Goal: Contribute content

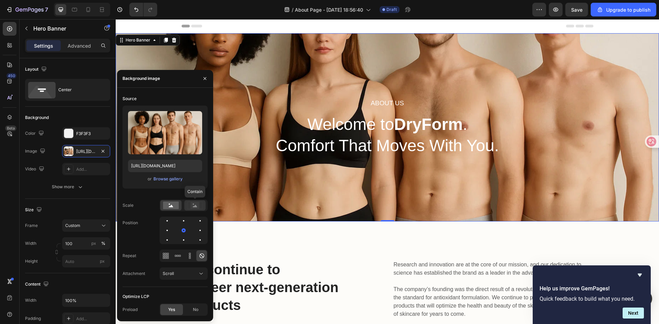
click at [193, 204] on rect at bounding box center [194, 205] width 9 height 7
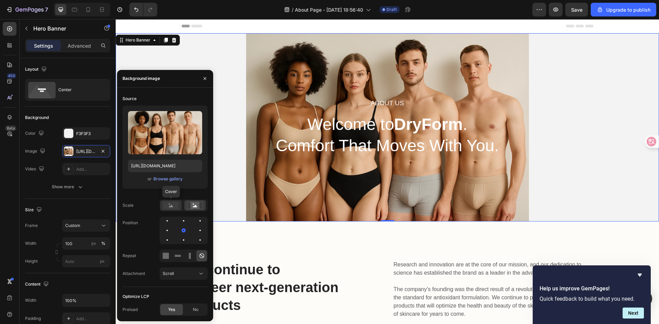
click at [171, 201] on div at bounding box center [170, 205] width 21 height 10
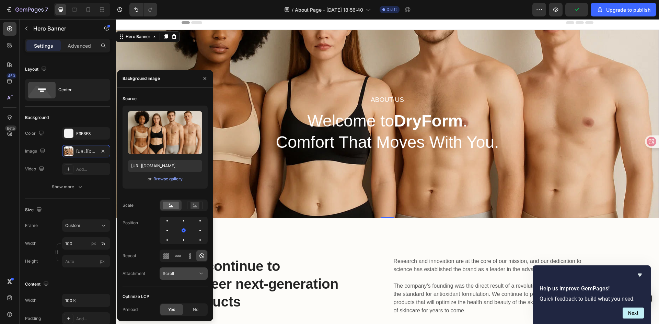
scroll to position [3, 0]
click at [178, 260] on div at bounding box center [177, 255] width 11 height 11
click at [209, 253] on div "Source Upload Image [URL][DOMAIN_NAME] or Browse gallery Scale Position Repeat …" at bounding box center [165, 204] width 96 height 223
click at [203, 258] on icon at bounding box center [201, 256] width 7 height 7
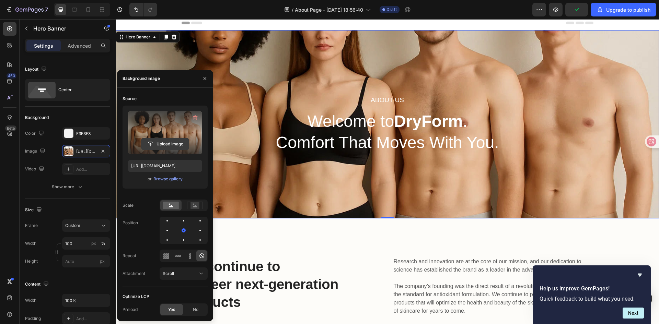
click at [165, 144] on input "file" at bounding box center [164, 144] width 47 height 12
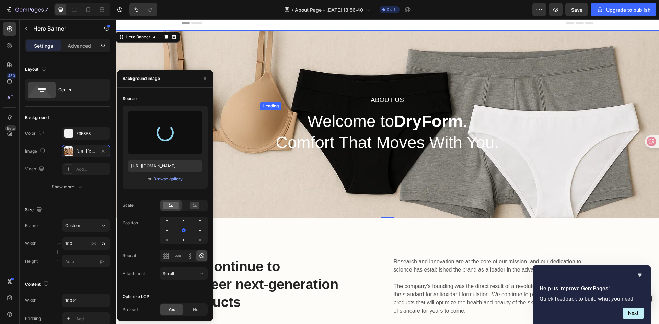
type input "[URL][DOMAIN_NAME]"
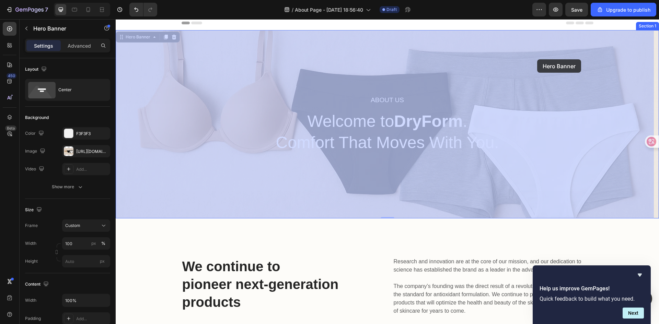
drag, startPoint x: 537, startPoint y: 83, endPoint x: 537, endPoint y: 58, distance: 25.7
drag, startPoint x: 535, startPoint y: 71, endPoint x: 533, endPoint y: 51, distance: 20.3
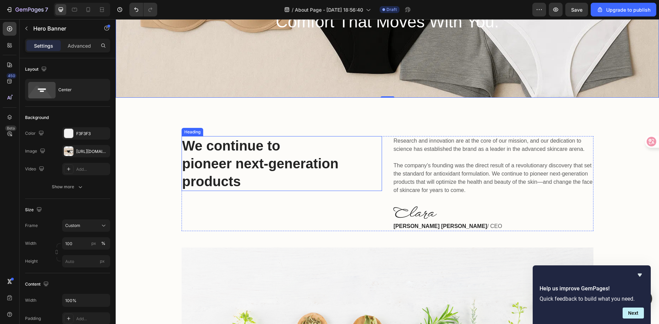
scroll to position [124, 0]
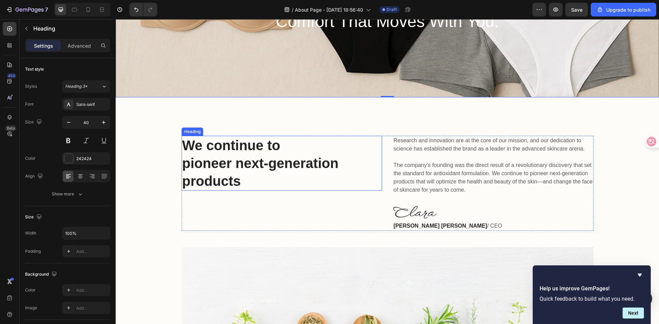
click at [221, 170] on p "We continue to pioneer next-generation products" at bounding box center [281, 164] width 199 height 54
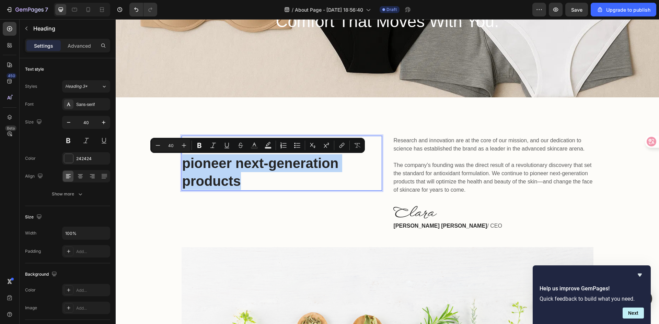
click at [221, 170] on p "We continue to pioneer next-generation products" at bounding box center [281, 164] width 199 height 54
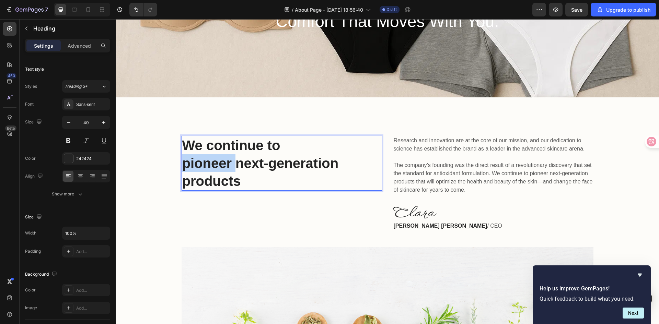
click at [221, 170] on p "We continue to pioneer next-generation products" at bounding box center [281, 164] width 199 height 54
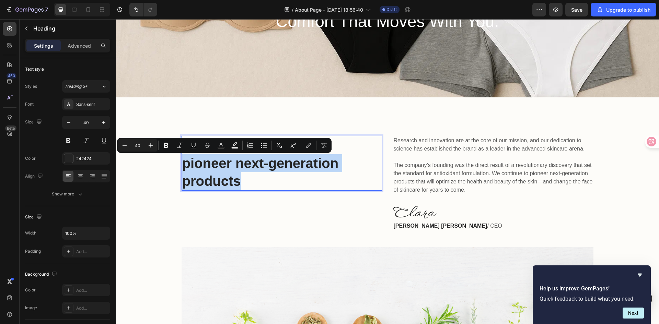
click at [221, 170] on p "We continue to pioneer next-generation products" at bounding box center [281, 164] width 199 height 54
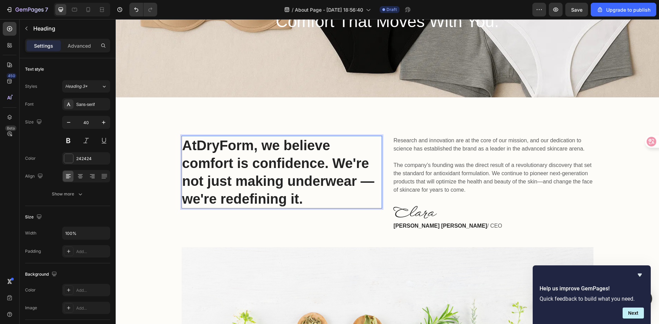
click at [270, 149] on p "At DryForm , we believe comfort is confidence. We're not just making underwear …" at bounding box center [281, 172] width 199 height 71
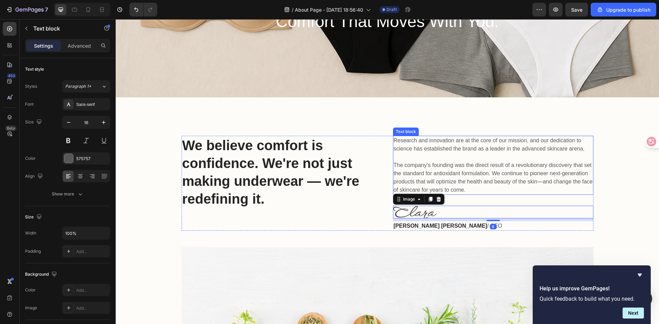
click at [486, 189] on p "Research and innovation are at the core of our mission, and our dedication to s…" at bounding box center [493, 166] width 199 height 58
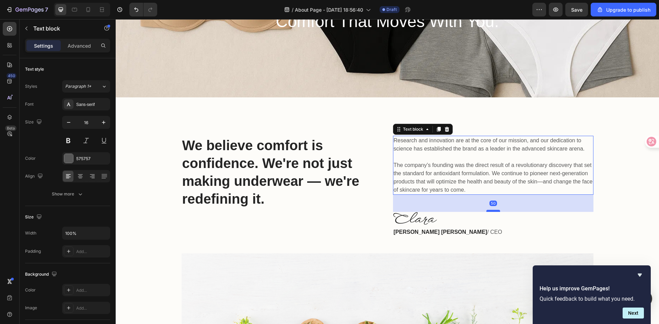
drag, startPoint x: 489, startPoint y: 206, endPoint x: 488, endPoint y: 209, distance: 3.5
click at [488, 210] on div at bounding box center [493, 211] width 14 height 2
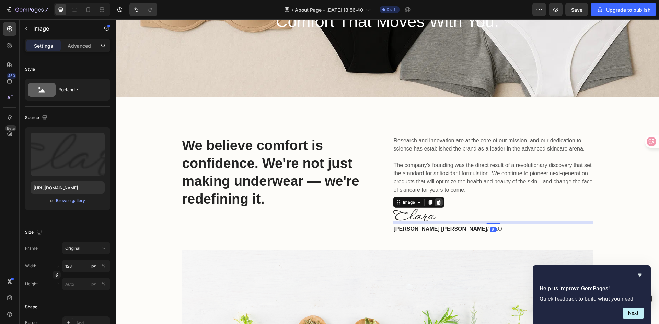
click at [435, 199] on div at bounding box center [438, 202] width 8 height 8
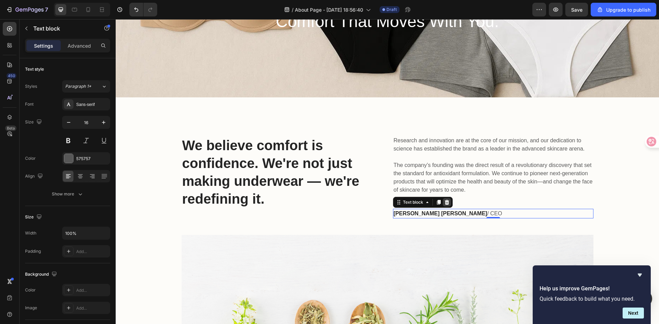
click at [445, 204] on icon at bounding box center [446, 202] width 4 height 5
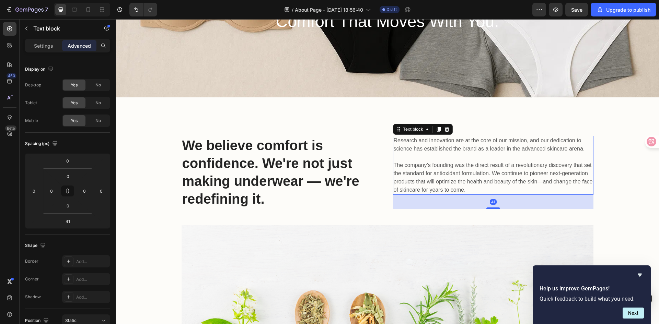
click at [477, 168] on p "Research and innovation are at the core of our mission, and our dedication to s…" at bounding box center [493, 166] width 199 height 58
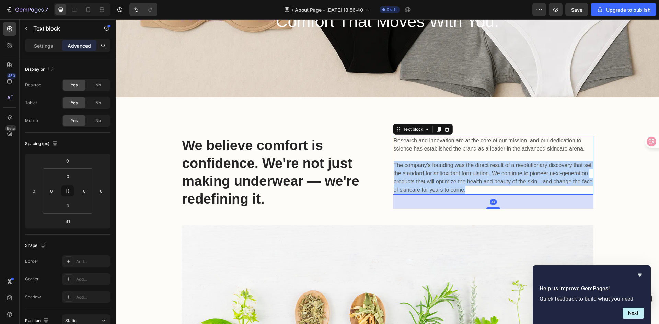
click at [477, 168] on p "Research and innovation are at the core of our mission, and our dedication to s…" at bounding box center [493, 166] width 199 height 58
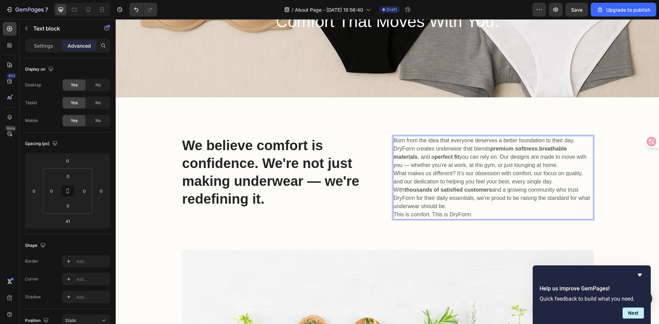
click at [564, 169] on p "Born from the idea that everyone deserves a better foundation to their day, Dry…" at bounding box center [493, 153] width 199 height 33
drag, startPoint x: 634, startPoint y: 316, endPoint x: 497, endPoint y: 186, distance: 189.3
click at [634, 316] on button "Next" at bounding box center [632, 313] width 21 height 11
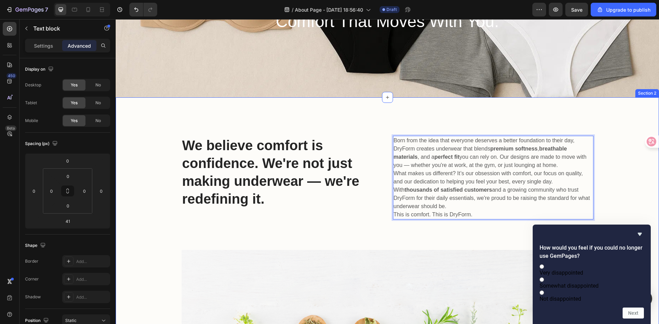
click at [633, 197] on div "We believe comfort is confidence. We're not just making underwear — we're redef…" at bounding box center [387, 267] width 533 height 262
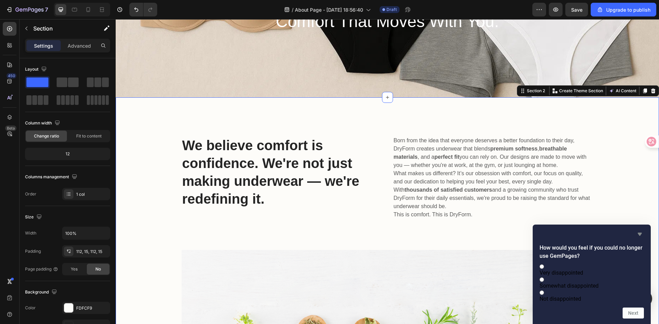
click at [638, 230] on icon "Hide survey" at bounding box center [639, 234] width 8 height 8
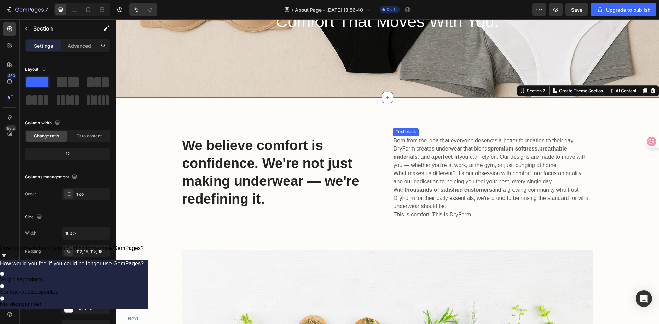
click at [537, 189] on p "What makes us different? It’s our obsession with comfort, our focus on quality,…" at bounding box center [493, 189] width 199 height 41
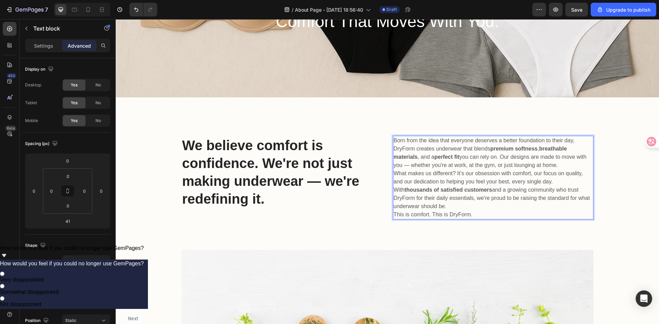
click at [574, 164] on p "Born from the idea that everyone deserves a better foundation to their day, Dry…" at bounding box center [493, 153] width 199 height 33
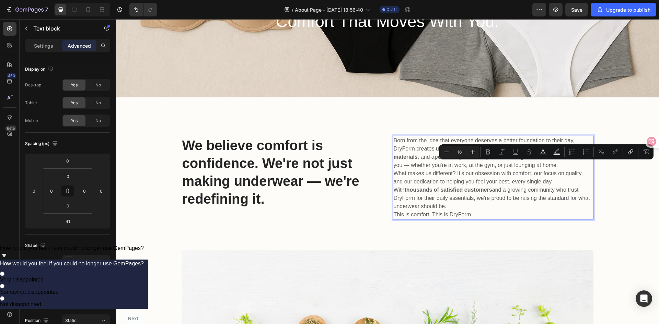
click at [569, 168] on p "Born from the idea that everyone deserves a better foundation to their day, Dry…" at bounding box center [493, 153] width 199 height 33
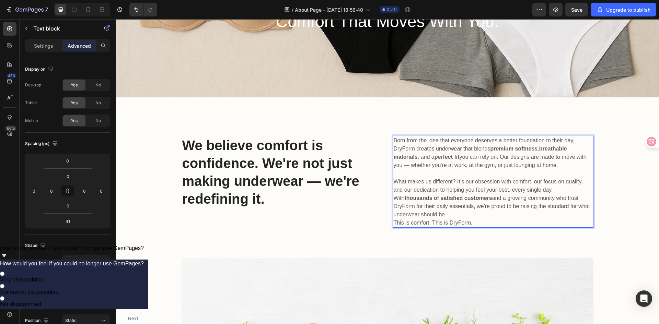
click at [458, 216] on p "What makes us different? It’s our obsession with comfort, our focus on quality,…" at bounding box center [493, 198] width 199 height 41
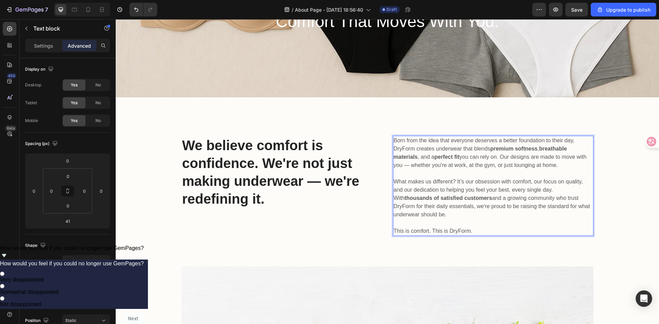
click at [477, 188] on p "What makes us different? It’s our obsession with comfort, our focus on quality,…" at bounding box center [493, 198] width 199 height 41
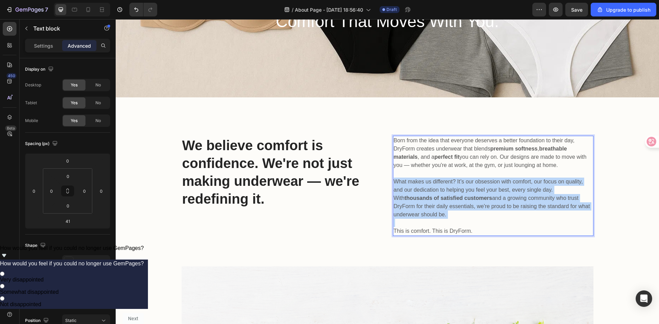
click at [477, 188] on p "What makes us different? It’s our obsession with comfort, our focus on quality,…" at bounding box center [493, 198] width 199 height 41
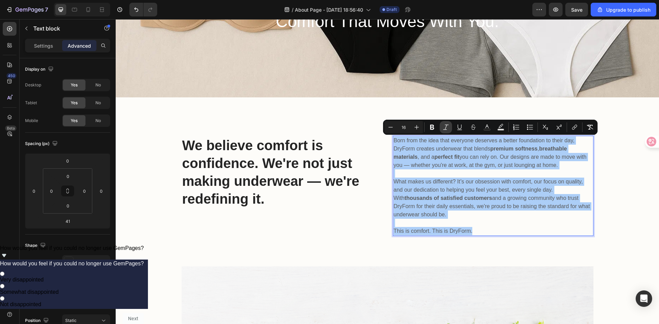
click at [445, 128] on icon "Editor contextual toolbar" at bounding box center [445, 127] width 7 height 7
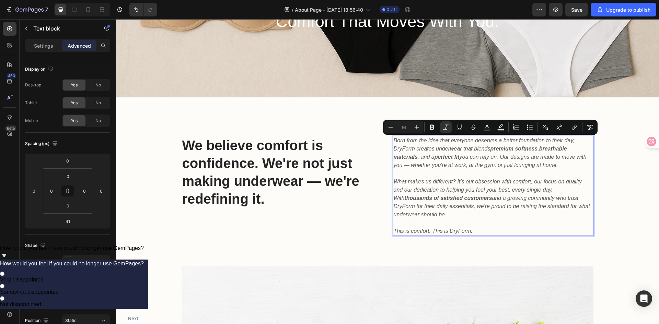
click at [512, 213] on p "What makes us different? It’s our obsession with comfort, our focus on quality,…" at bounding box center [493, 198] width 199 height 41
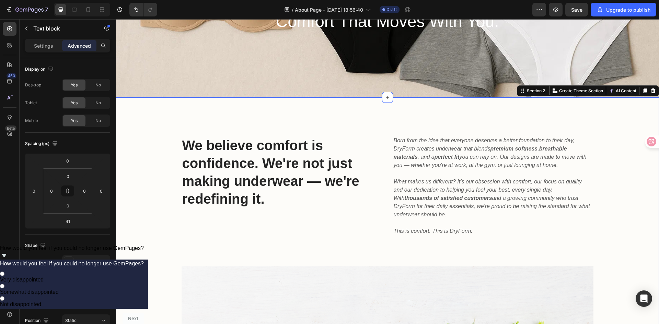
click at [632, 188] on div "We believe comfort is confidence. We're not just making underwear — we're redef…" at bounding box center [387, 275] width 533 height 279
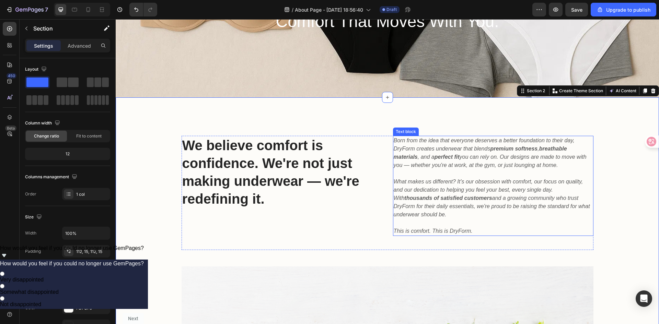
click at [454, 232] on icon "This is comfort. This is DryForm." at bounding box center [433, 231] width 79 height 6
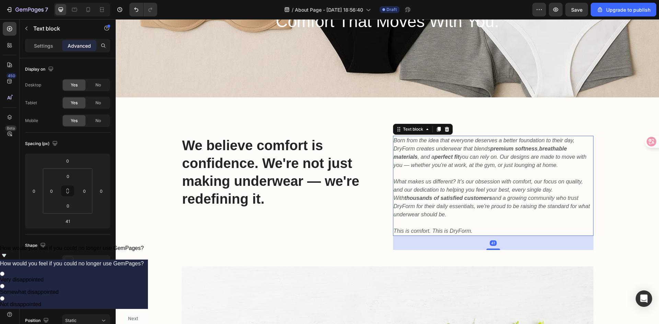
click at [454, 232] on icon "This is comfort. This is DryForm." at bounding box center [433, 231] width 79 height 6
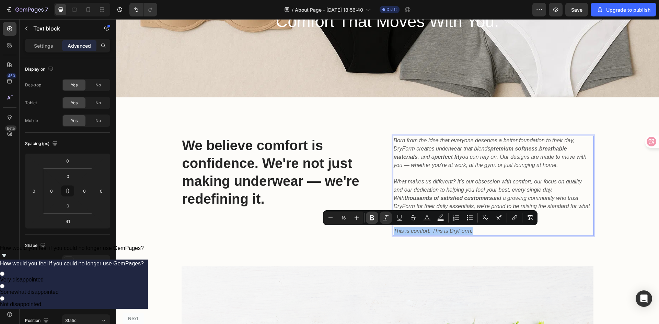
click at [368, 218] on button "Bold" at bounding box center [372, 218] width 12 height 12
click at [356, 245] on div "We believe comfort is confidence. We're not just making underwear — we're redef…" at bounding box center [281, 193] width 200 height 114
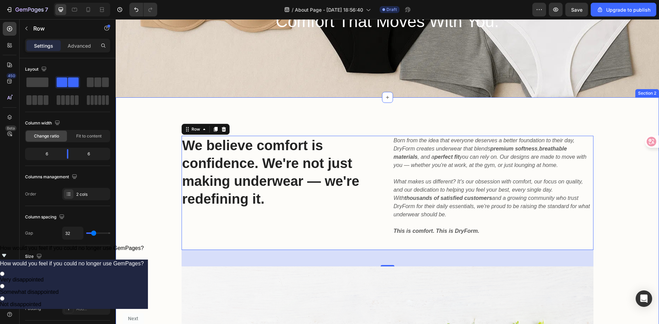
click at [618, 196] on div "We believe comfort is confidence. We're not just making underwear — we're redef…" at bounding box center [387, 275] width 533 height 279
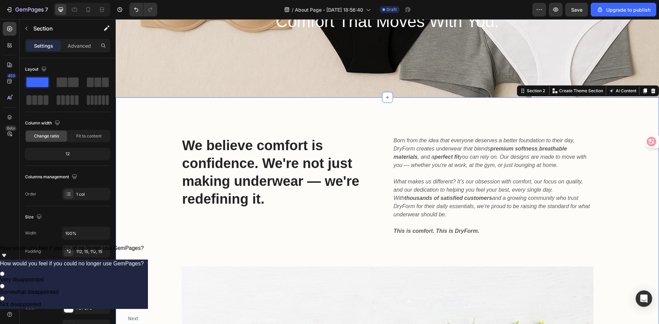
scroll to position [173, 0]
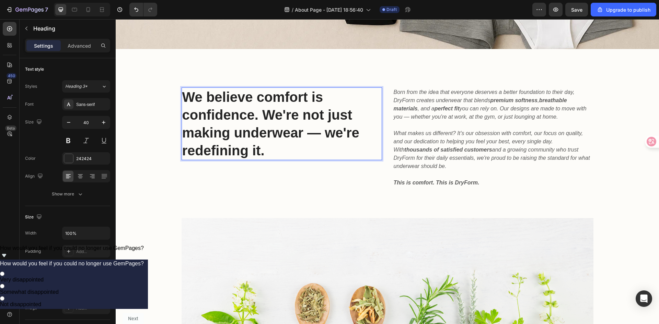
drag, startPoint x: 254, startPoint y: 108, endPoint x: 255, endPoint y: 119, distance: 11.0
click at [273, 181] on div "We believe comfort is confidence. We're not just making underwear — we're redef…" at bounding box center [281, 144] width 200 height 114
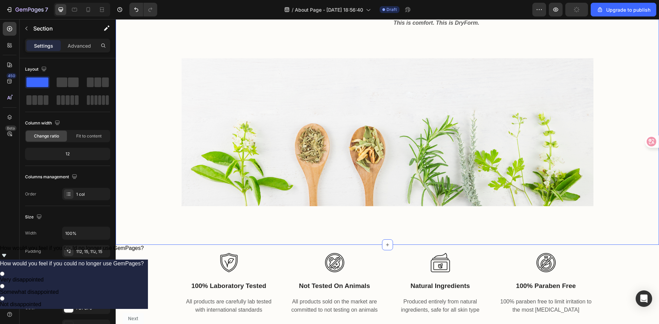
scroll to position [333, 0]
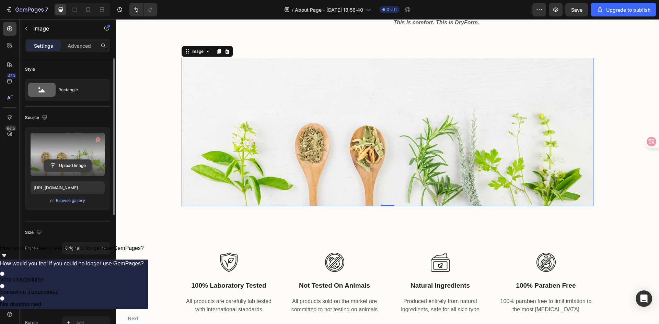
click at [71, 164] on input "file" at bounding box center [67, 166] width 47 height 12
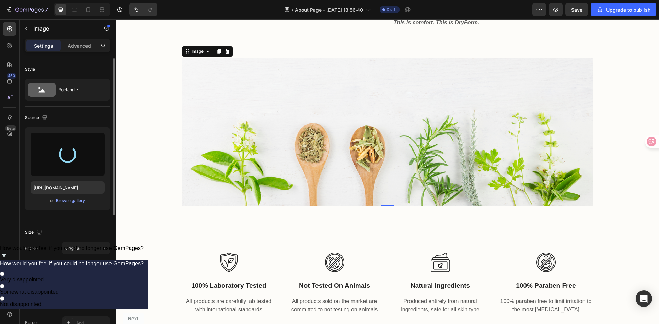
type input "[URL][DOMAIN_NAME]"
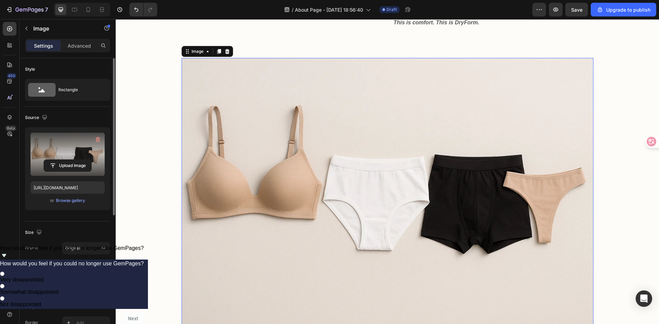
scroll to position [431, 0]
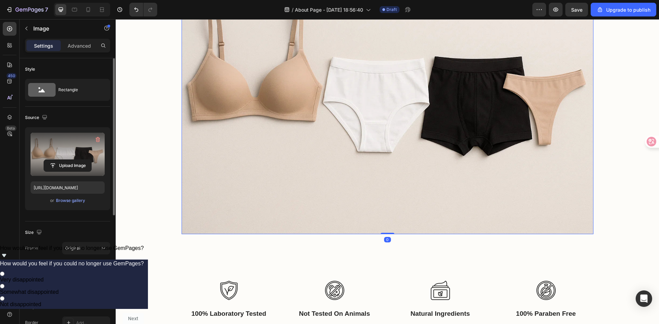
drag, startPoint x: 384, startPoint y: 234, endPoint x: 392, endPoint y: 173, distance: 61.6
click at [392, 173] on div "Image 0" at bounding box center [387, 97] width 412 height 274
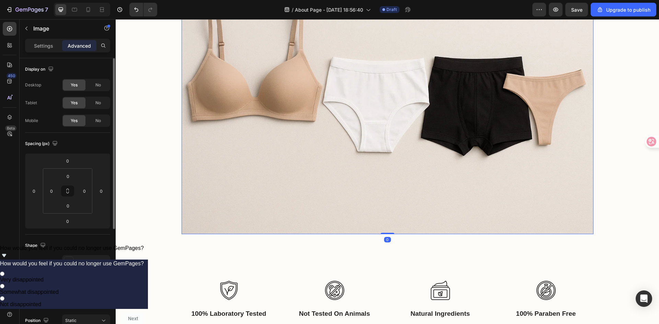
drag, startPoint x: 387, startPoint y: 233, endPoint x: 385, endPoint y: 175, distance: 58.4
click at [385, 175] on div "Image 0" at bounding box center [387, 97] width 412 height 274
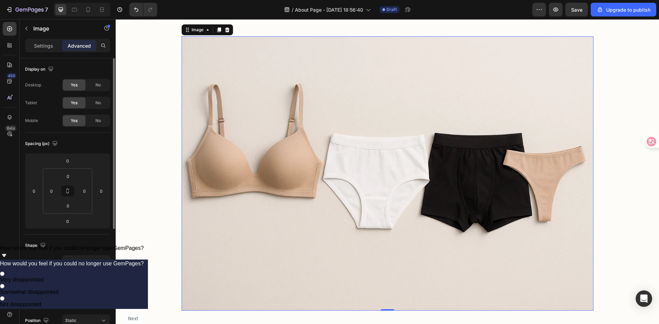
scroll to position [419, 0]
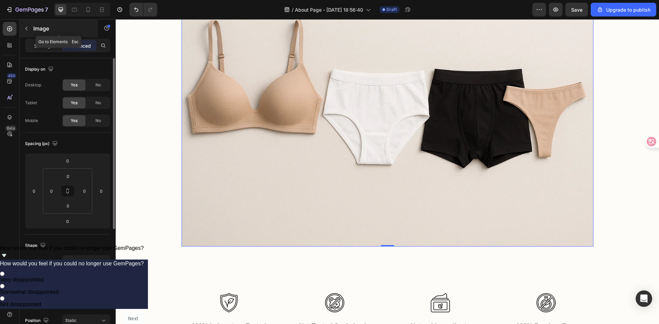
click at [29, 27] on button "button" at bounding box center [26, 28] width 11 height 11
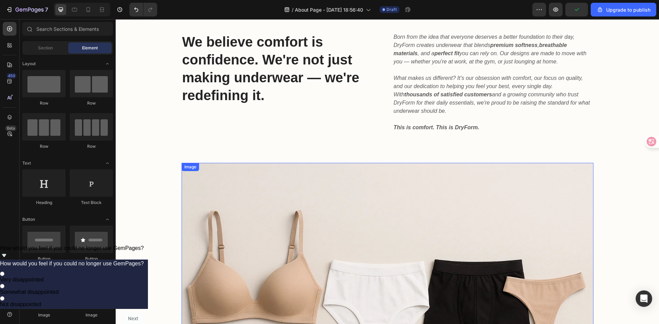
scroll to position [389, 0]
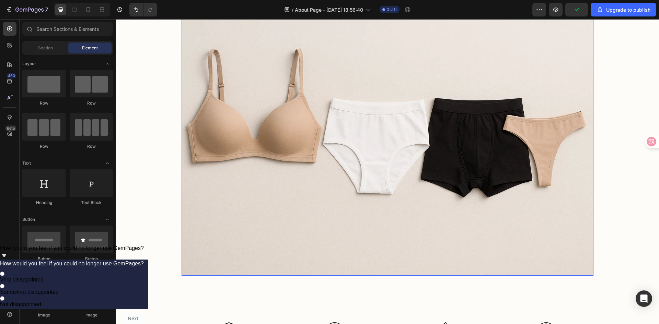
click at [477, 181] on img at bounding box center [387, 138] width 412 height 274
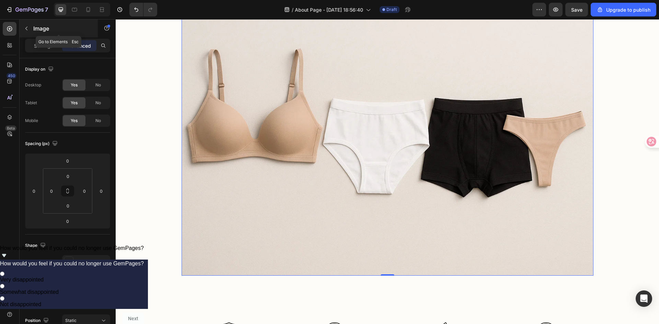
click at [40, 27] on p "Image" at bounding box center [62, 28] width 58 height 8
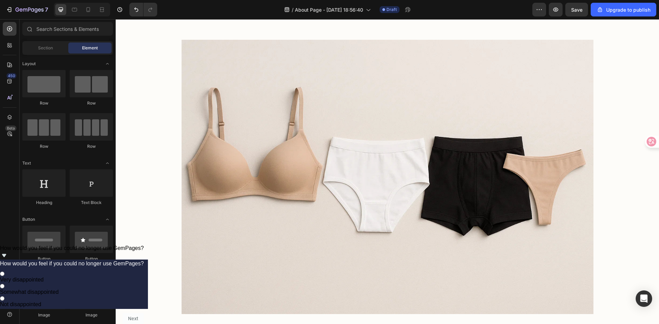
scroll to position [350, 0]
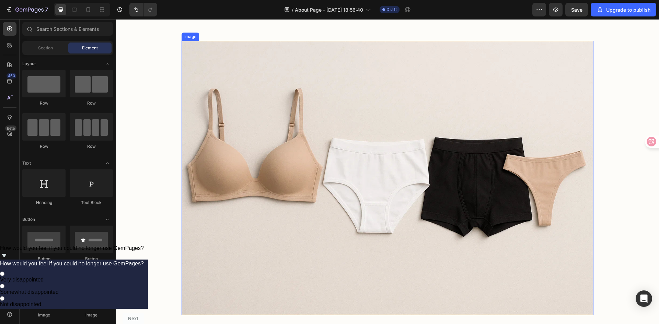
click at [380, 102] on img at bounding box center [387, 178] width 412 height 274
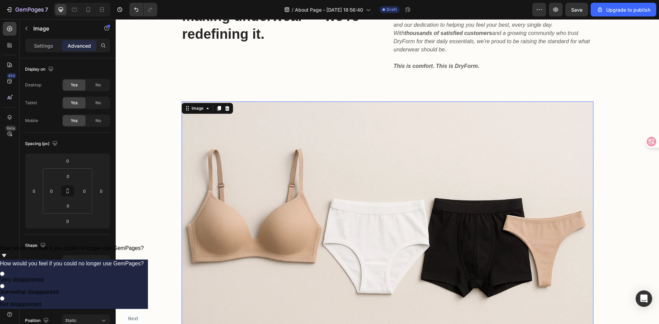
scroll to position [263, 0]
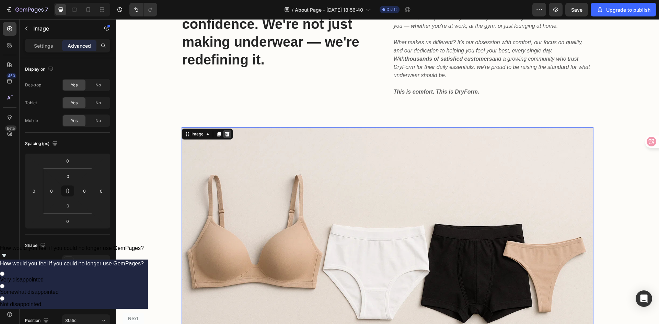
click at [226, 132] on icon at bounding box center [226, 133] width 5 height 5
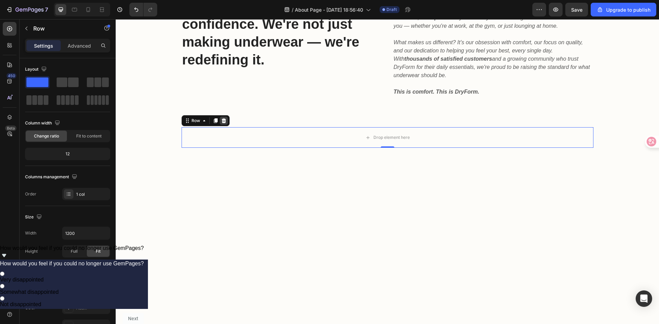
click at [223, 120] on icon at bounding box center [223, 120] width 5 height 5
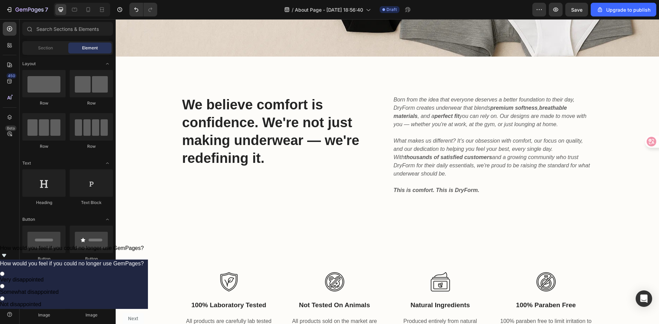
scroll to position [250, 0]
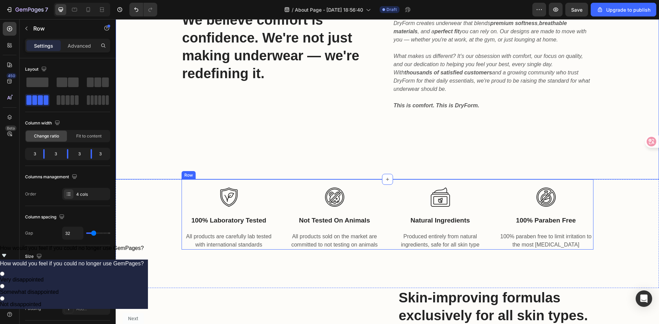
click at [273, 182] on div "Image 100% laboratory tested Text block All products are carefully lab tested w…" at bounding box center [228, 214] width 95 height 70
click at [223, 175] on icon at bounding box center [223, 172] width 5 height 5
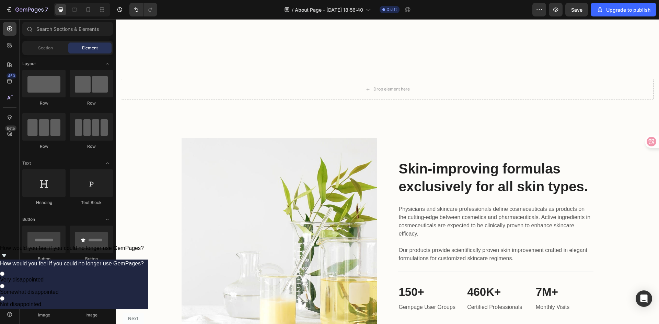
scroll to position [348, 0]
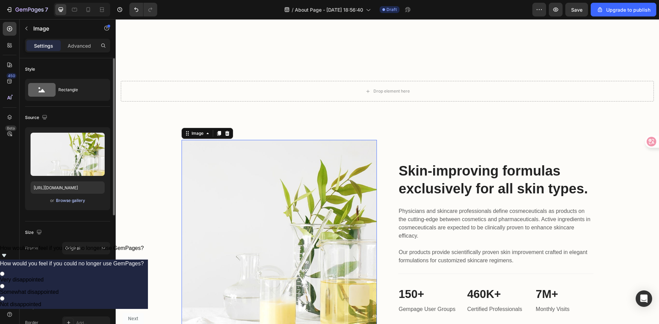
click at [70, 201] on div "Browse gallery" at bounding box center [70, 201] width 29 height 6
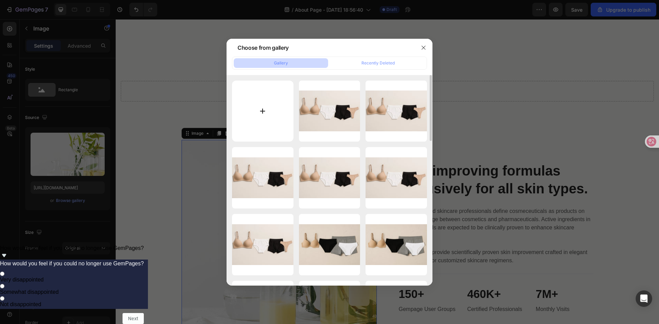
click at [277, 110] on input "file" at bounding box center [262, 111] width 61 height 61
type input "C:\fakepath\assets_task_01k682maywehfbnk5smjhhe849_1759060365_img_0.webp"
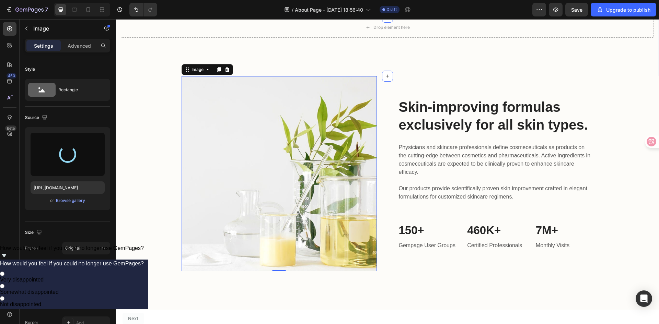
scroll to position [412, 0]
type input "[URL][DOMAIN_NAME]"
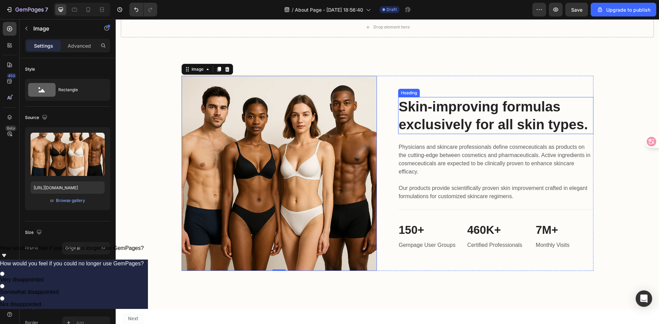
click at [489, 118] on p "Skin-improving formulas exclusively for all skin types." at bounding box center [496, 116] width 194 height 36
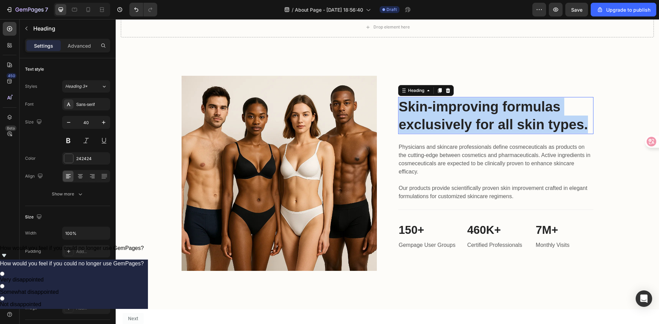
click at [489, 118] on p "Skin-improving formulas exclusively for all skin types." at bounding box center [496, 116] width 194 height 36
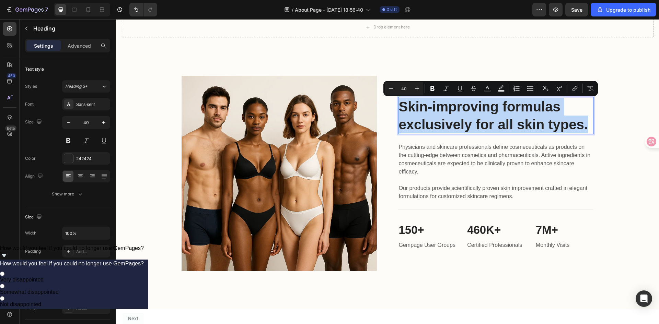
click at [489, 118] on p "Skin-improving formulas exclusively for all skin types." at bounding box center [496, 116] width 194 height 36
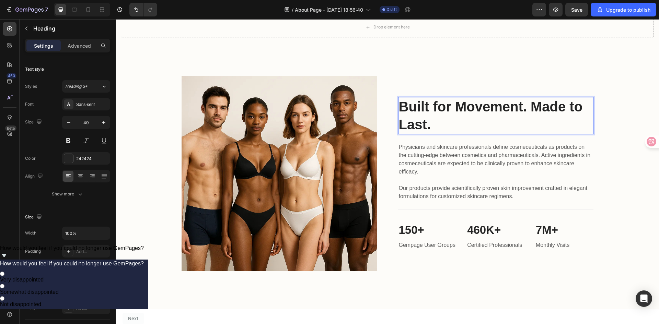
click at [496, 110] on p "Built for Movement. Made to Last." at bounding box center [496, 116] width 194 height 36
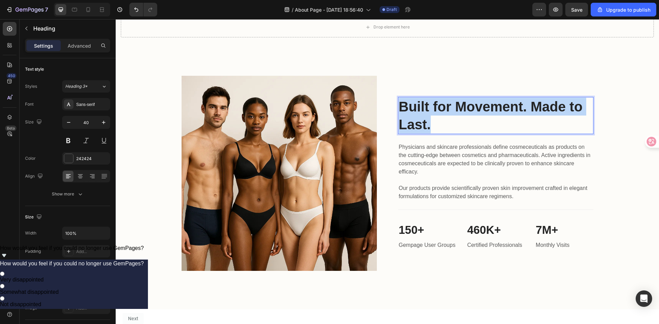
click at [496, 110] on p "Built for Movement. Made to Last." at bounding box center [496, 116] width 194 height 36
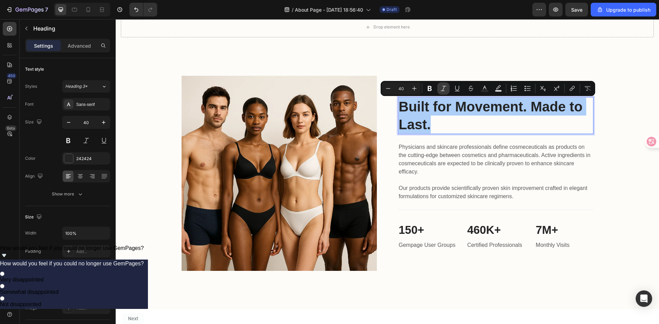
click at [439, 87] on button "Italic" at bounding box center [443, 88] width 12 height 12
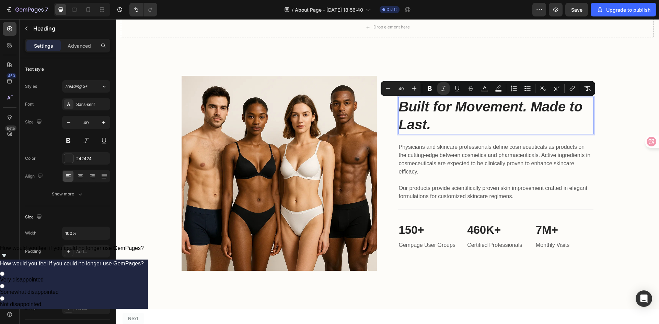
click at [526, 107] on icon "Built for Movement. Made to Last." at bounding box center [491, 115] width 184 height 33
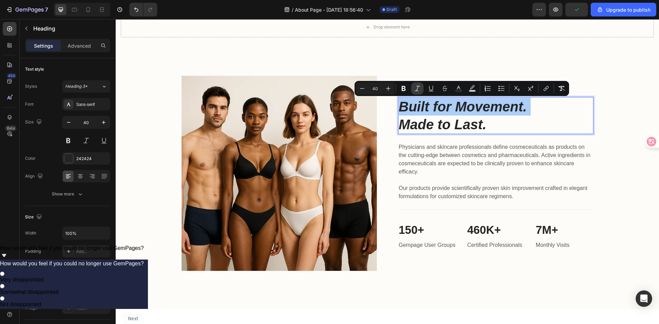
click at [422, 89] on button "Italic" at bounding box center [417, 88] width 12 height 12
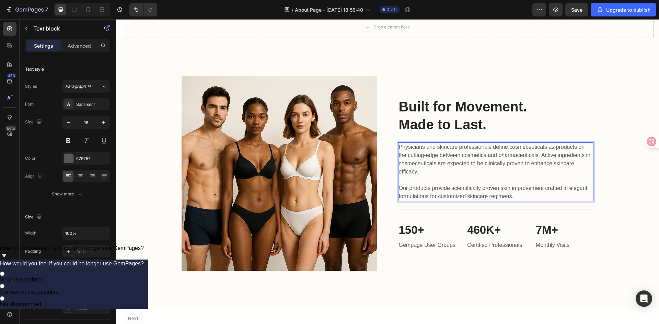
click at [449, 175] on p "Physicians and skincare professionals define cosmeceuticals as products on the …" at bounding box center [496, 172] width 194 height 58
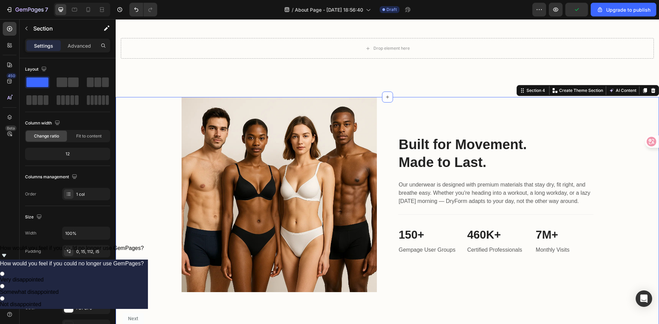
scroll to position [435, 0]
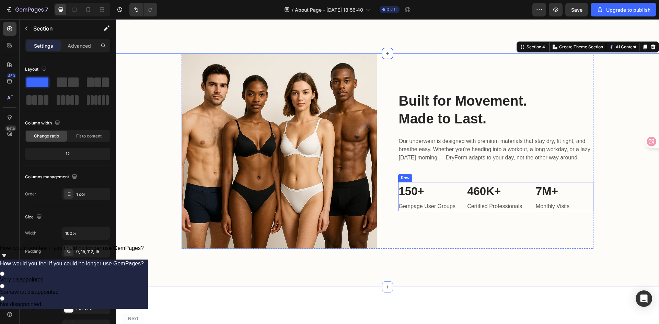
click at [423, 201] on div "150+ Heading Gempage User Groups Text block" at bounding box center [427, 197] width 58 height 30
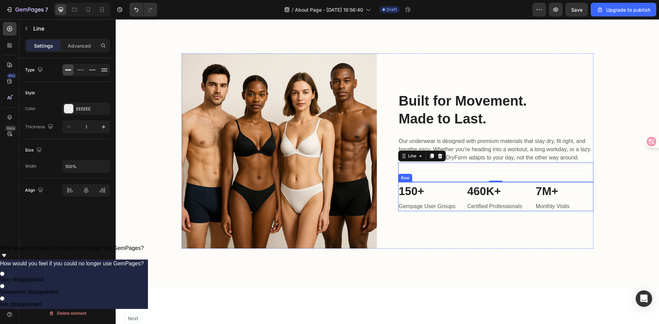
click at [454, 210] on div "150+ Heading Gempage User Groups Text block 460K+ Heading Certified Professiona…" at bounding box center [495, 197] width 195 height 30
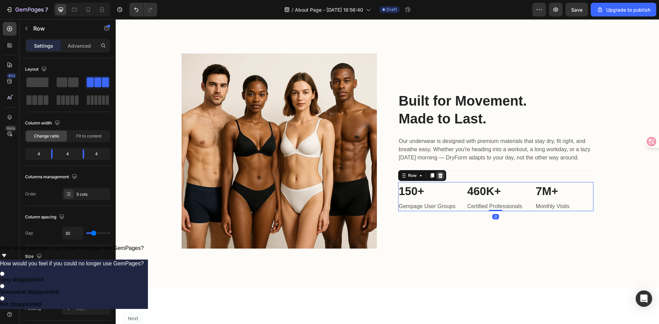
click at [440, 174] on div at bounding box center [440, 176] width 8 height 8
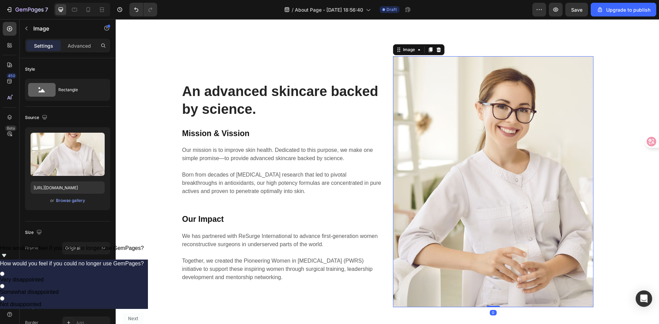
scroll to position [702, 0]
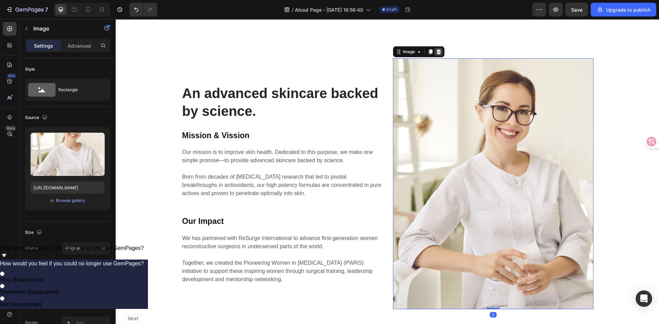
click at [436, 50] on icon at bounding box center [438, 51] width 5 height 5
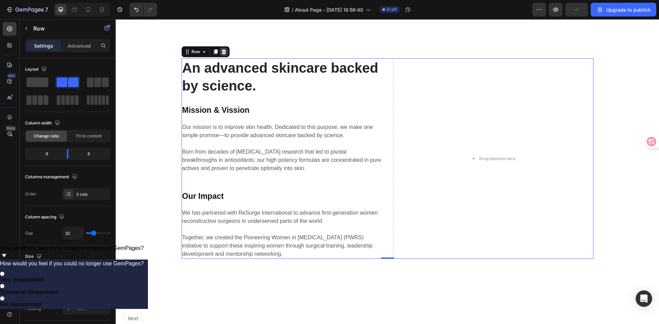
click at [221, 51] on icon at bounding box center [223, 51] width 5 height 5
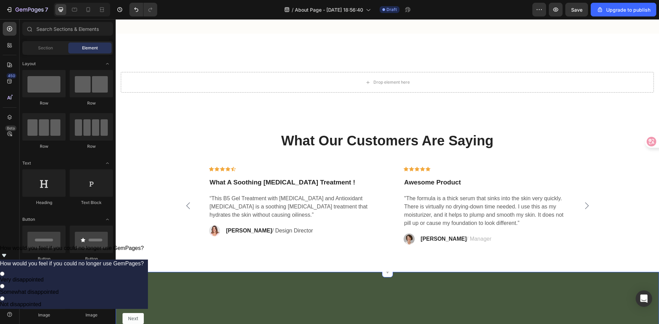
scroll to position [688, 0]
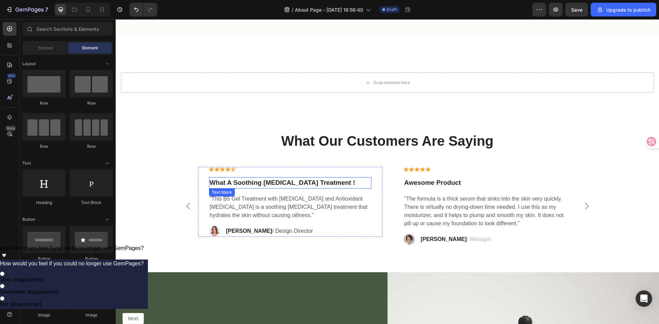
click at [257, 185] on p "What A Soothing [MEDICAL_DATA] Treatment !" at bounding box center [290, 183] width 161 height 10
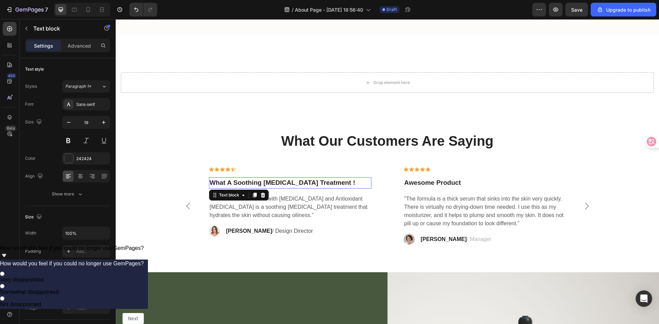
click at [257, 185] on p "What A Soothing [MEDICAL_DATA] Treatment !" at bounding box center [290, 183] width 161 height 10
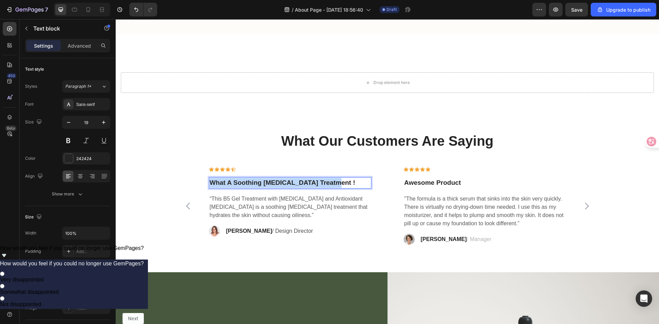
click at [257, 185] on p "What A Soothing [MEDICAL_DATA] Treatment !" at bounding box center [290, 183] width 161 height 10
click at [213, 182] on strong "“The most comfortable underwear I’ve ever worn." at bounding box center [286, 182] width 153 height 7
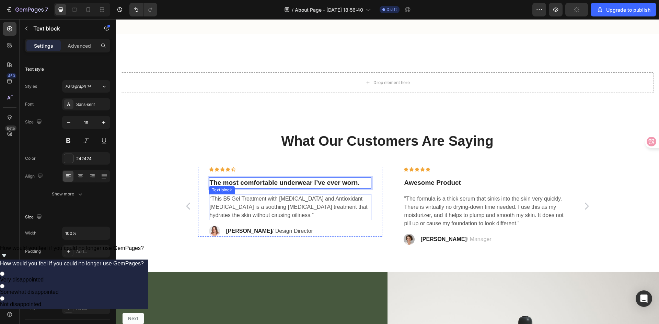
click at [279, 203] on p "“This B5 Gel Treatment with [MEDICAL_DATA] and Antioxidant [MEDICAL_DATA] is a …" at bounding box center [290, 207] width 161 height 25
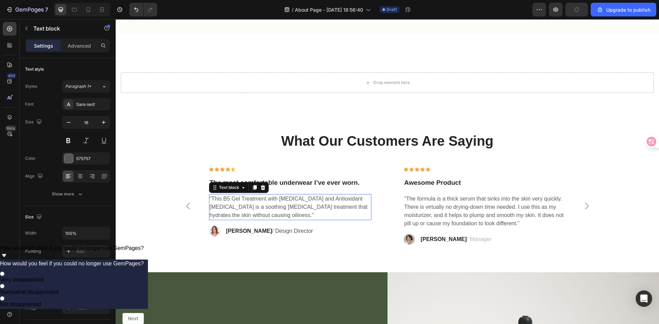
click at [279, 203] on p "“This B5 Gel Treatment with [MEDICAL_DATA] and Antioxidant [MEDICAL_DATA] is a …" at bounding box center [290, 207] width 161 height 25
click at [336, 207] on p "I've tried every premium brand out there, and nothing compares to DryForm. The …" at bounding box center [290, 207] width 161 height 25
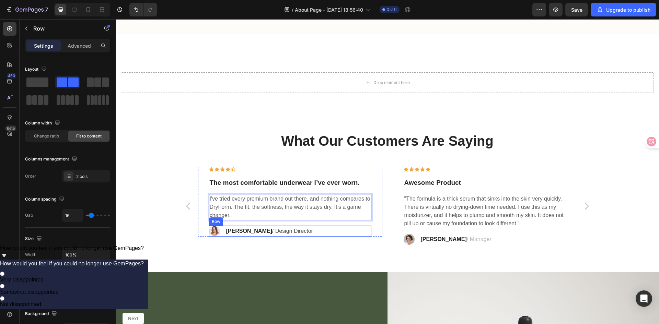
click at [314, 233] on div "Image [PERSON_NAME] / Design Director Text block Row" at bounding box center [290, 231] width 162 height 11
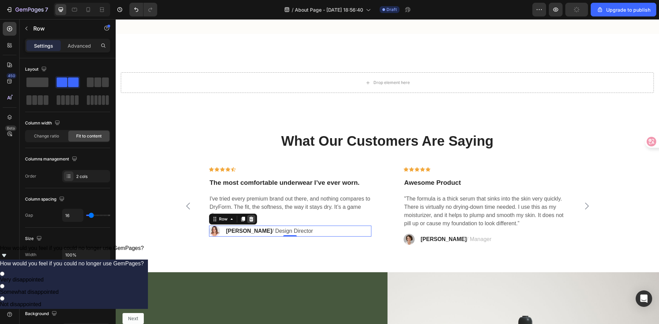
click at [249, 221] on icon at bounding box center [251, 219] width 4 height 5
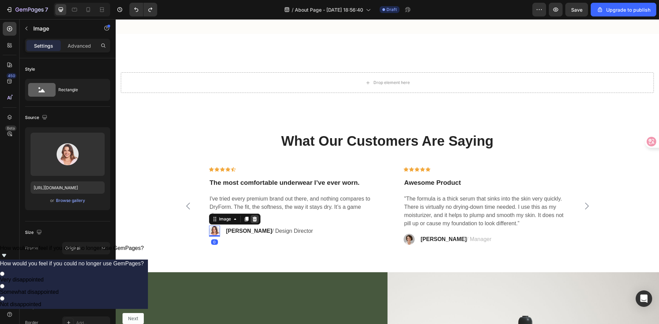
click at [252, 219] on icon at bounding box center [254, 219] width 4 height 5
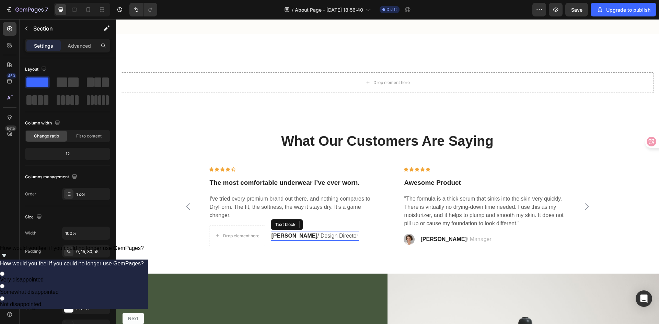
click at [317, 237] on p "[PERSON_NAME] / Design Director" at bounding box center [314, 236] width 87 height 8
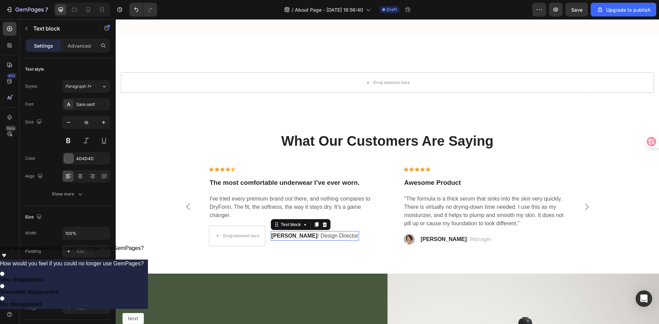
click at [282, 240] on p "[PERSON_NAME] / Design Director" at bounding box center [314, 236] width 87 height 8
click at [300, 238] on p "[PERSON_NAME] / Design Director" at bounding box center [314, 236] width 87 height 8
click at [283, 234] on strong "[PERSON_NAME]" at bounding box center [294, 236] width 46 height 6
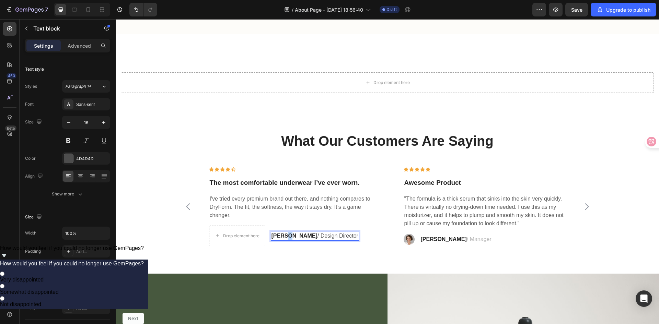
click at [283, 234] on strong "[PERSON_NAME]" at bounding box center [294, 236] width 46 height 6
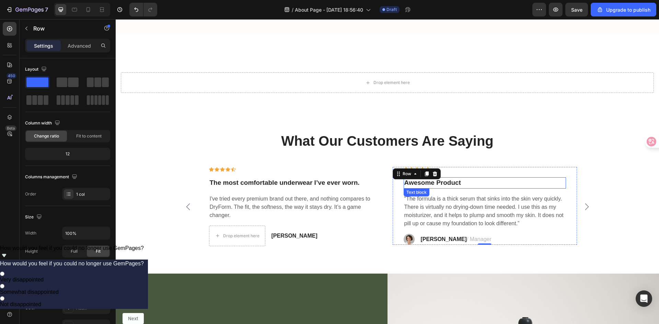
click at [452, 182] on p "Awesome Product" at bounding box center [484, 183] width 161 height 10
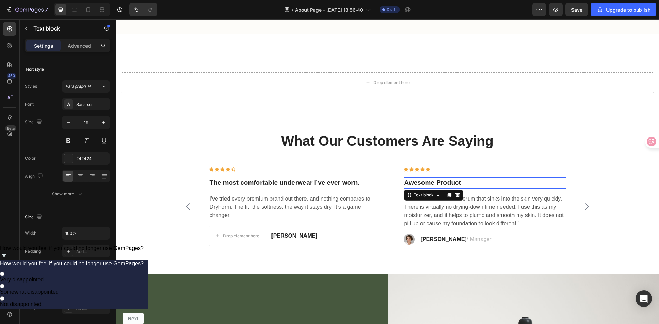
click at [452, 182] on p "Awesome Product" at bounding box center [484, 183] width 161 height 10
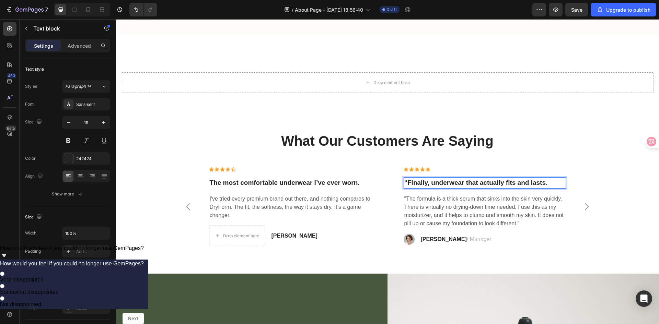
click at [406, 183] on strong "“Finally, underwear that actually fits and lasts." at bounding box center [475, 182] width 143 height 7
click at [462, 215] on p ""The formula is a thick serum that sinks into the skin very quickly. There is v…" at bounding box center [484, 211] width 161 height 33
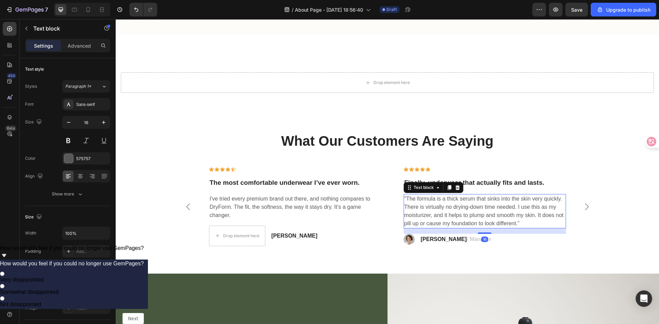
click at [462, 215] on p ""The formula is a thick serum that sinks into the skin very quickly. There is v…" at bounding box center [484, 211] width 161 height 33
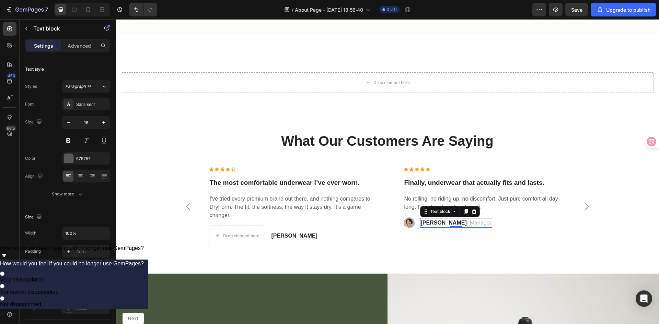
click at [467, 223] on span "/ Manager" at bounding box center [479, 223] width 25 height 6
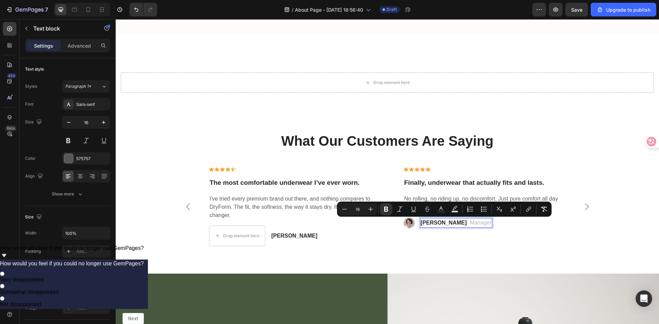
click at [467, 223] on span "/ Manager" at bounding box center [479, 223] width 25 height 6
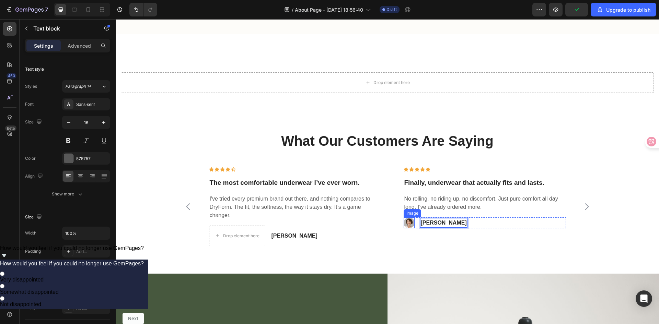
click at [409, 225] on img at bounding box center [408, 223] width 11 height 11
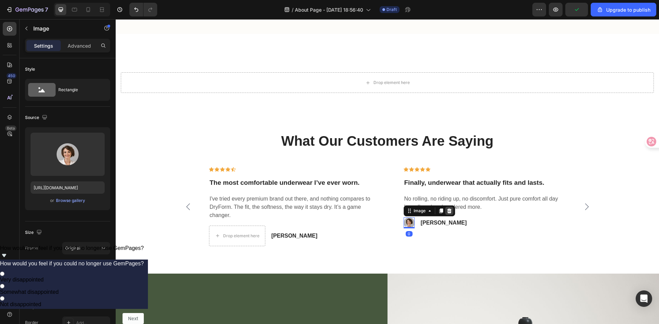
click at [447, 211] on icon at bounding box center [449, 211] width 4 height 5
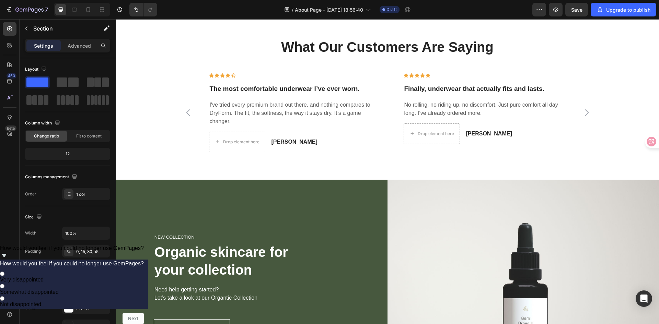
scroll to position [836, 0]
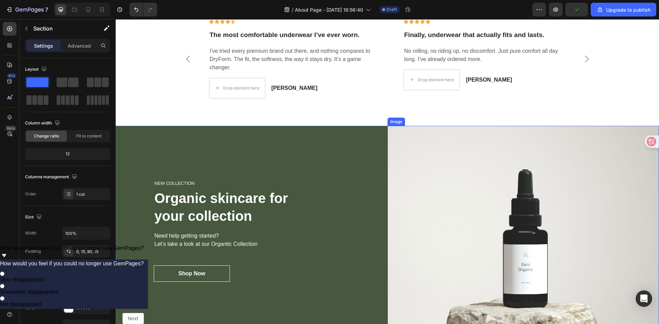
click at [460, 127] on img at bounding box center [523, 231] width 272 height 210
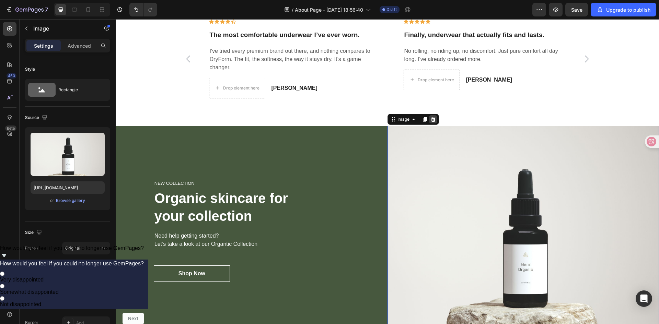
click at [431, 121] on icon at bounding box center [433, 119] width 4 height 5
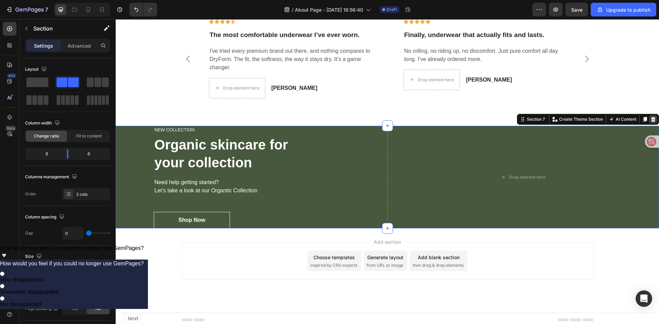
click at [651, 121] on icon at bounding box center [653, 119] width 4 height 5
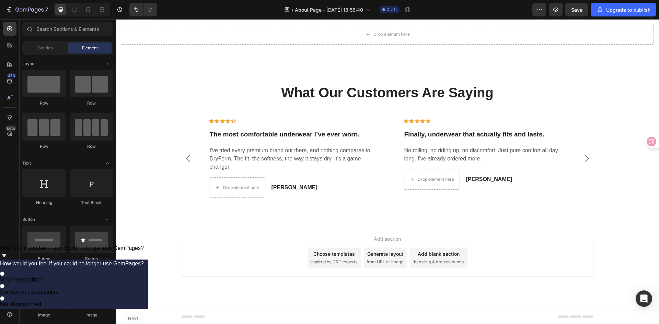
scroll to position [736, 0]
click at [570, 11] on button "Save" at bounding box center [576, 10] width 23 height 14
click at [24, 8] on icon "button" at bounding box center [29, 10] width 28 height 6
